Goal: Task Accomplishment & Management: Manage account settings

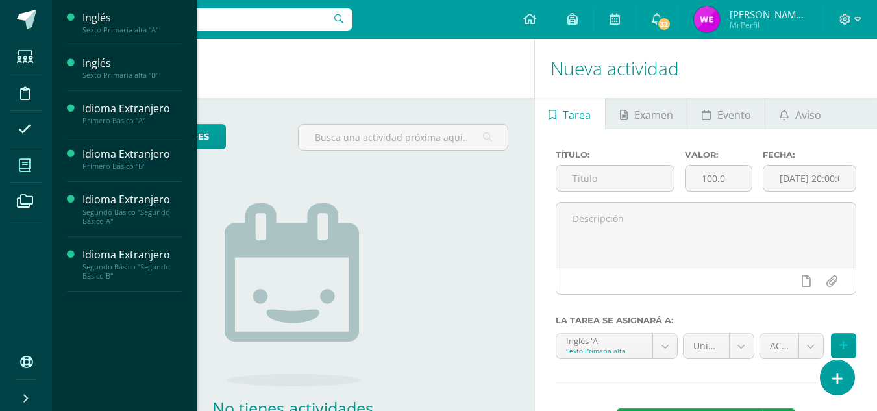
click at [21, 157] on span at bounding box center [24, 165] width 29 height 29
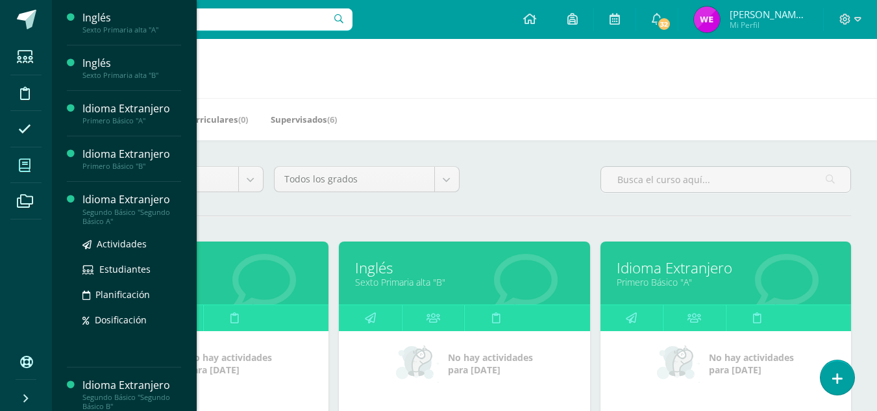
click at [142, 195] on div "Idioma Extranjero" at bounding box center [131, 199] width 99 height 15
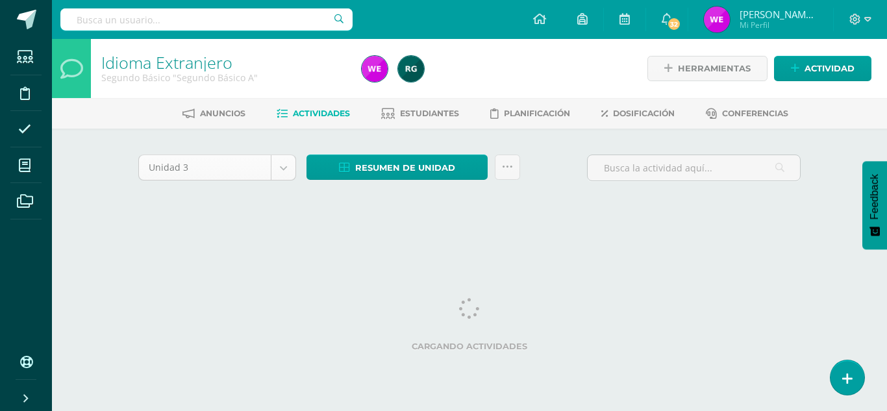
click at [254, 176] on body "Estudiantes Disciplina Asistencia Mis cursos Archivos Soporte Centro de ayuda Ú…" at bounding box center [443, 121] width 887 height 242
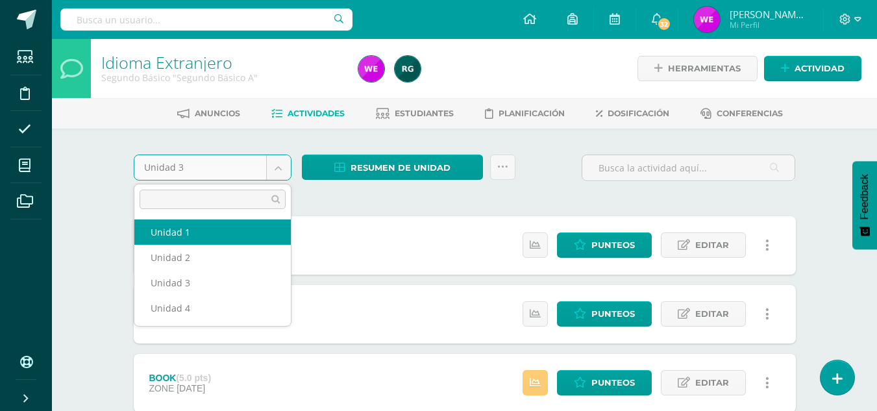
select select "Unidad 1"
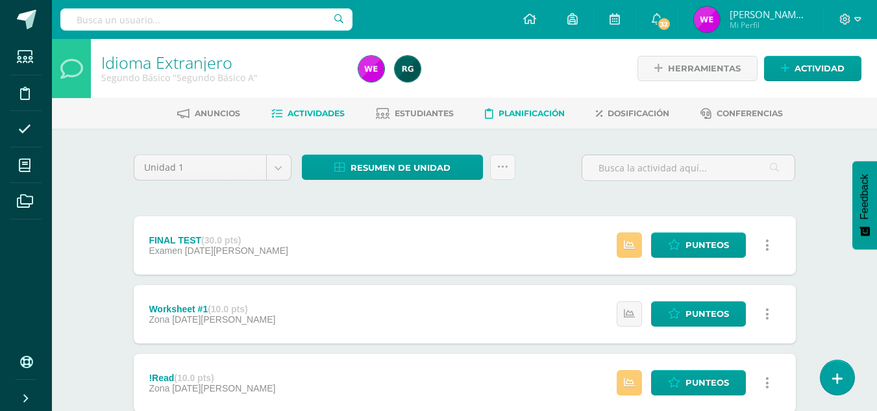
click at [517, 115] on span "Planificación" at bounding box center [531, 113] width 66 height 10
click at [391, 123] on link "Estudiantes" at bounding box center [415, 113] width 78 height 21
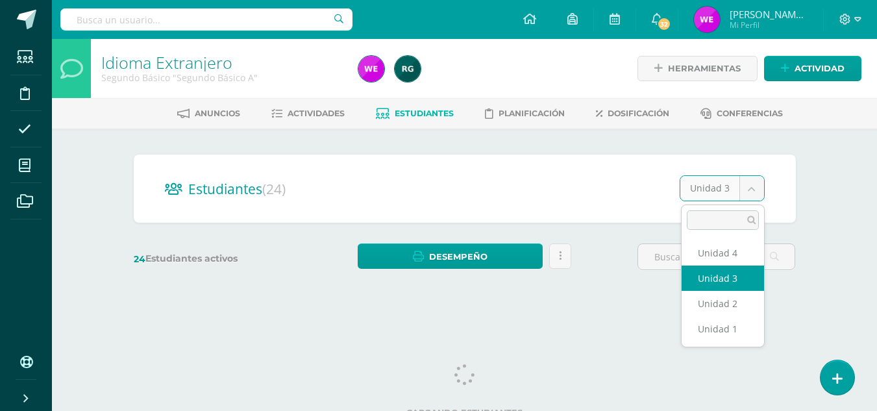
click at [711, 199] on body "Estudiantes Disciplina Asistencia Mis cursos Archivos Soporte Centro de ayuda Ú…" at bounding box center [438, 154] width 877 height 308
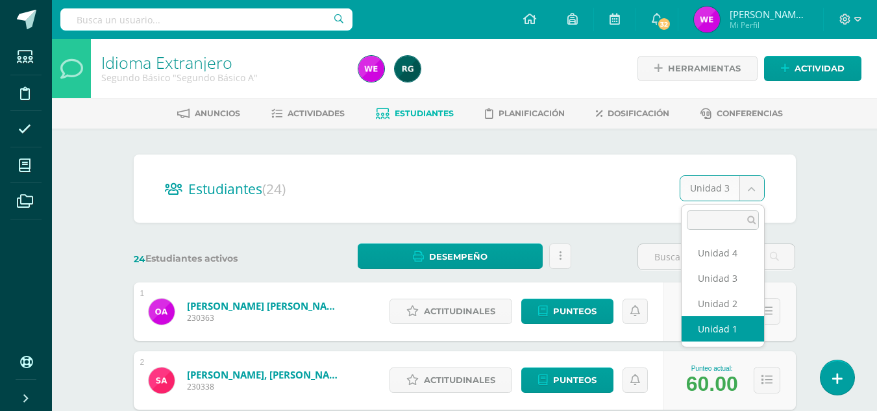
select select "/dashboard/teacher/section/1993/students/?unit=91387"
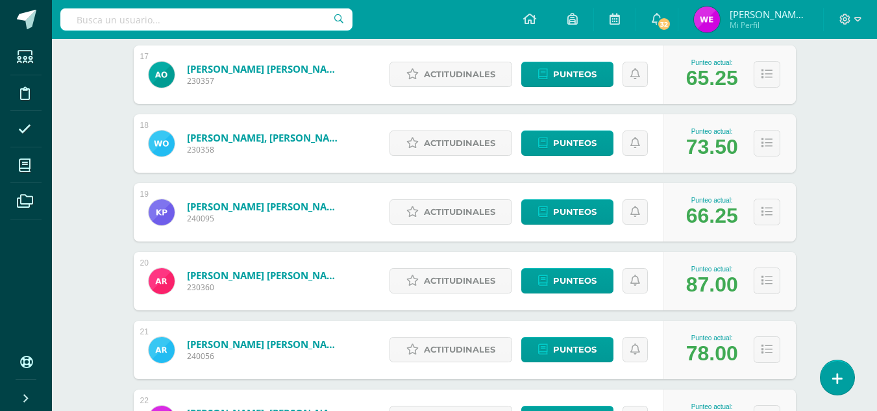
scroll to position [1341, 0]
